Goal: Find specific page/section

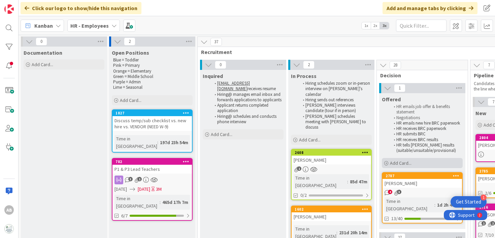
scroll to position [0, 82]
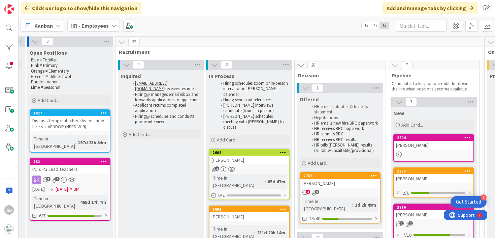
click at [368, 188] on div "2787 [PERSON_NAME] 4 3 Time in Column : 1d 2h 49m 13/40" at bounding box center [340, 197] width 81 height 51
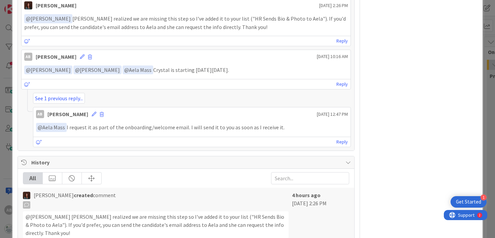
scroll to position [430, 0]
click at [70, 96] on link "See 1 previous reply..." at bounding box center [59, 97] width 52 height 11
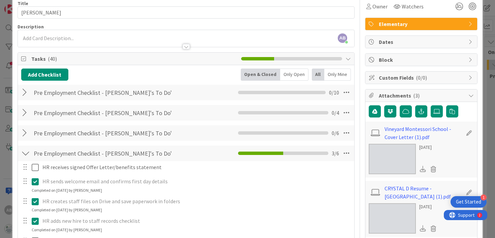
scroll to position [0, 0]
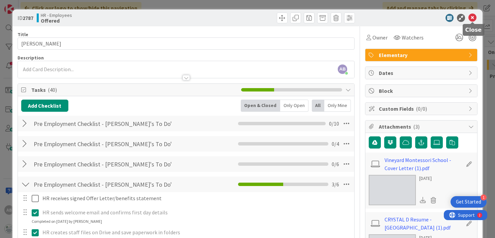
click at [472, 20] on icon at bounding box center [473, 18] width 8 height 8
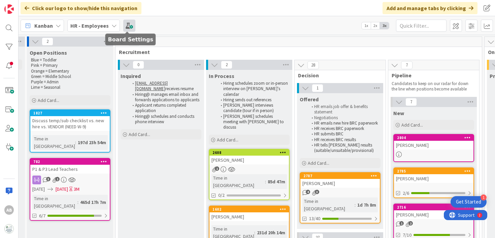
click at [129, 23] on span at bounding box center [129, 26] width 12 height 12
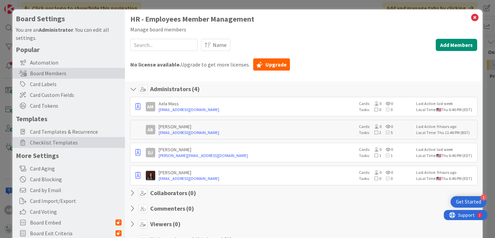
click at [52, 138] on span "Checklist Templates" at bounding box center [76, 142] width 92 height 8
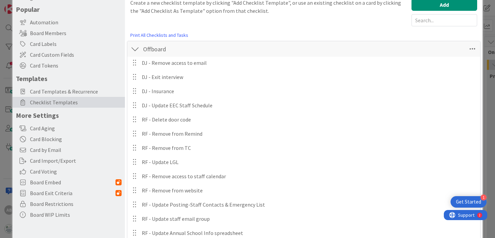
scroll to position [41, 0]
click at [136, 50] on div at bounding box center [135, 48] width 9 height 12
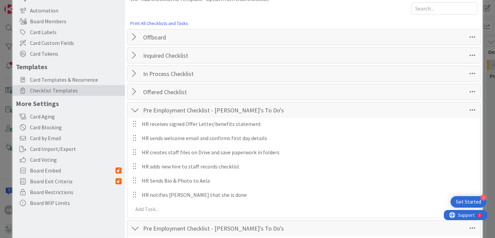
scroll to position [0, 0]
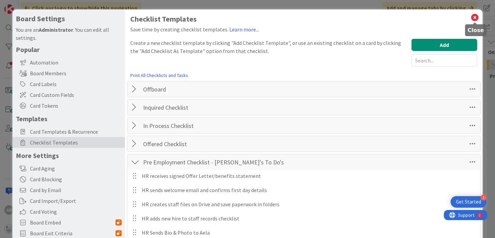
click at [474, 17] on icon at bounding box center [475, 17] width 9 height 9
